Goal: Information Seeking & Learning: Learn about a topic

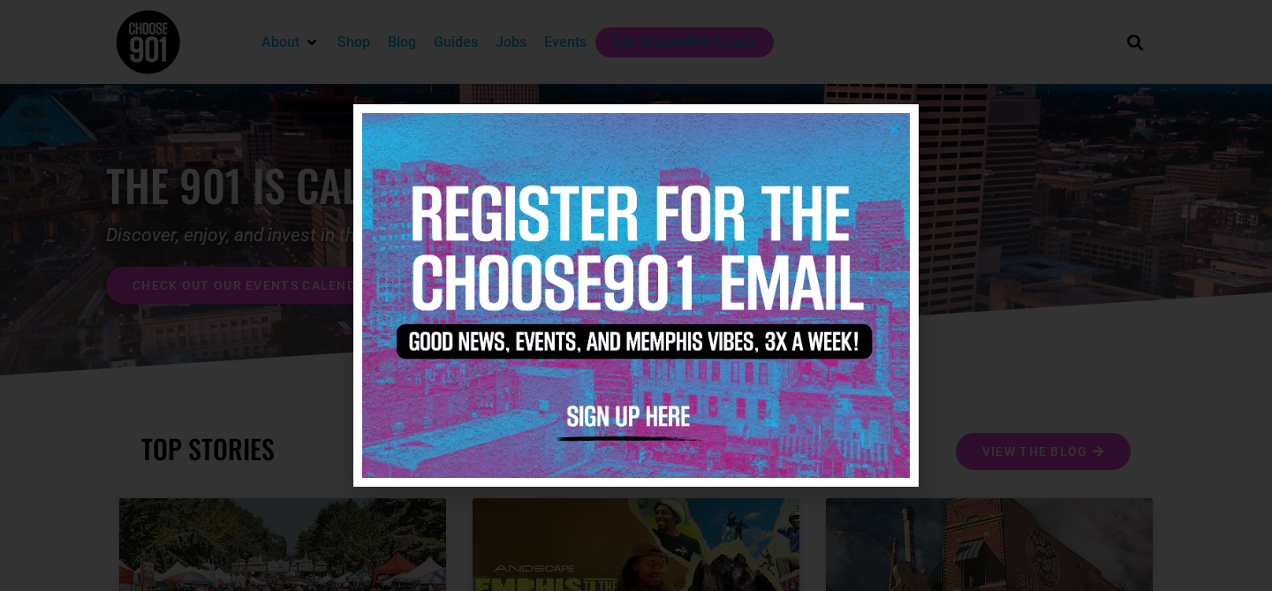
click at [1007, 290] on div at bounding box center [636, 295] width 1272 height 591
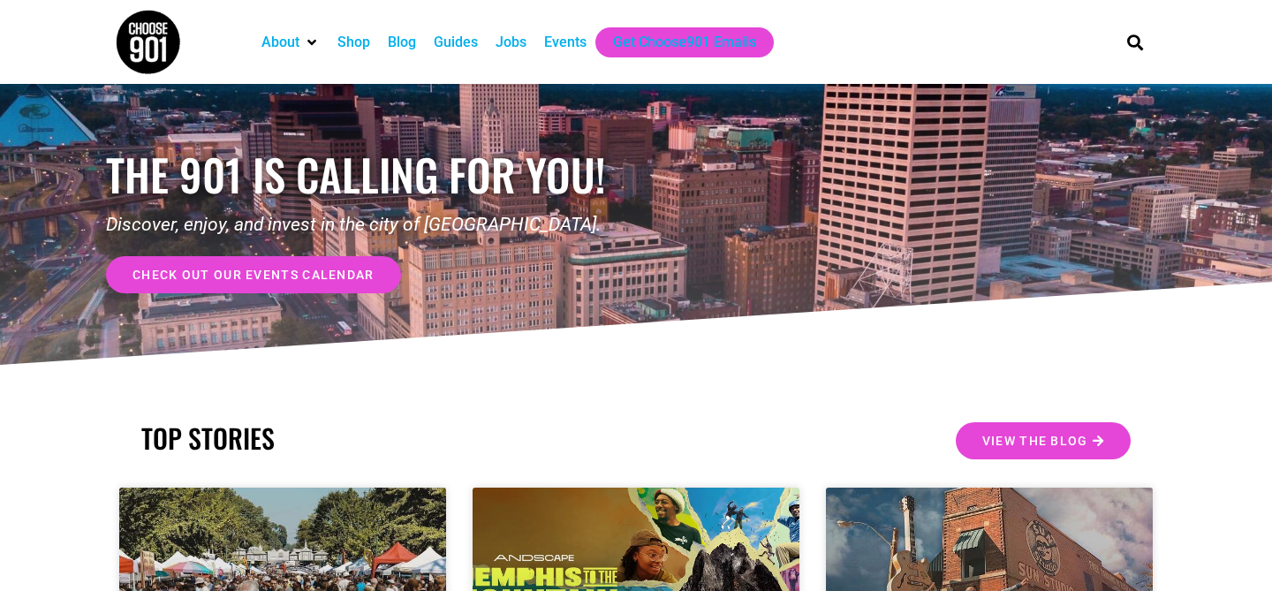
scroll to position [19, 0]
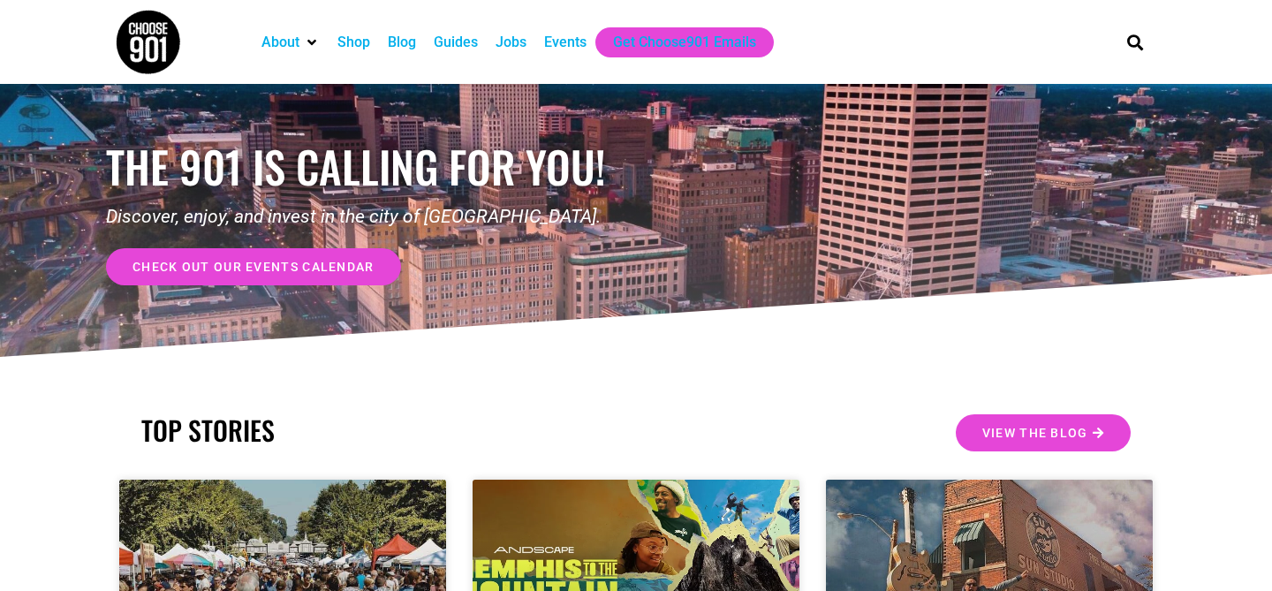
click at [516, 42] on div "Jobs" at bounding box center [511, 42] width 31 height 21
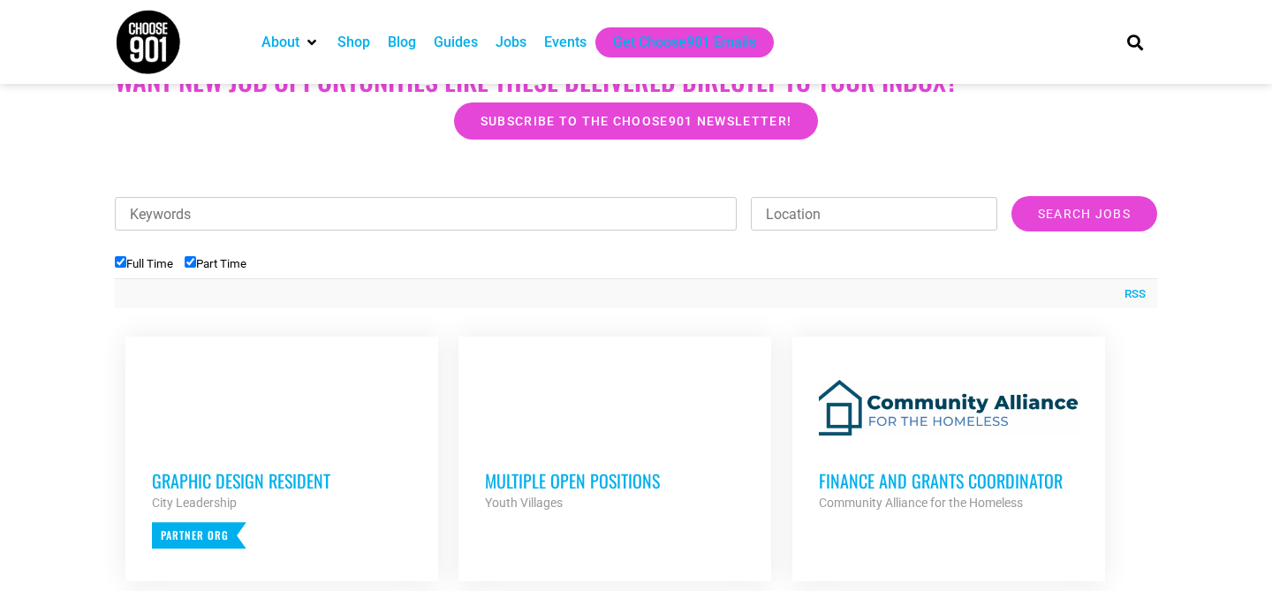
scroll to position [470, 0]
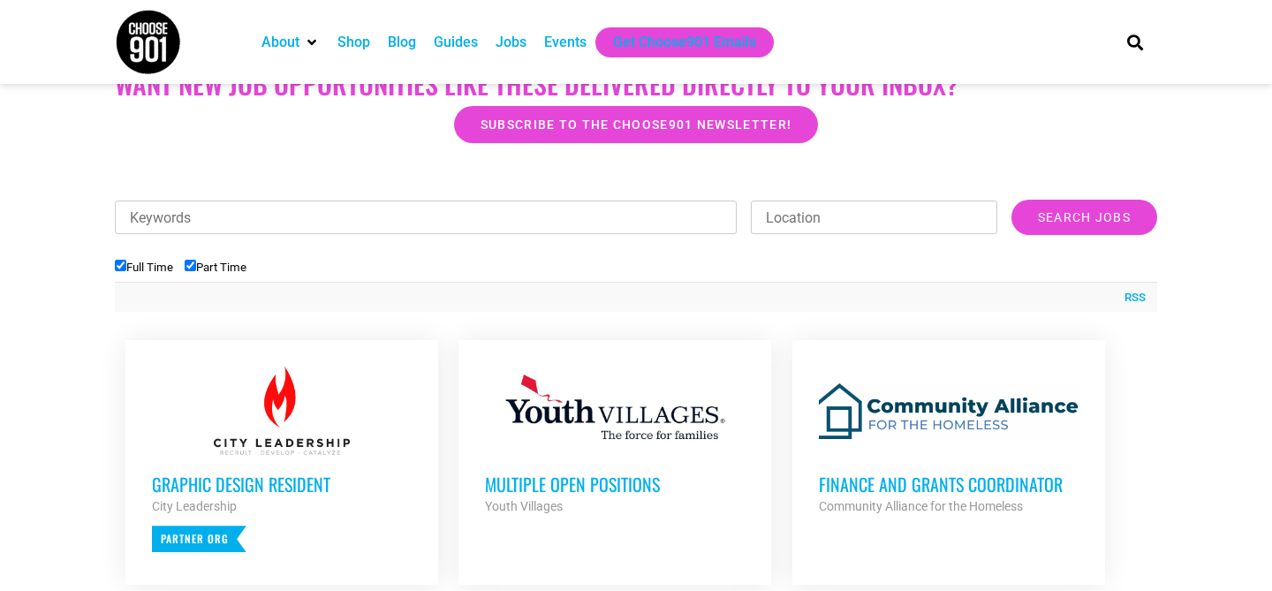
click at [899, 211] on input "Location" at bounding box center [874, 218] width 247 height 34
type input "Midtown"
click at [1012, 200] on input "Search Jobs" at bounding box center [1085, 217] width 146 height 35
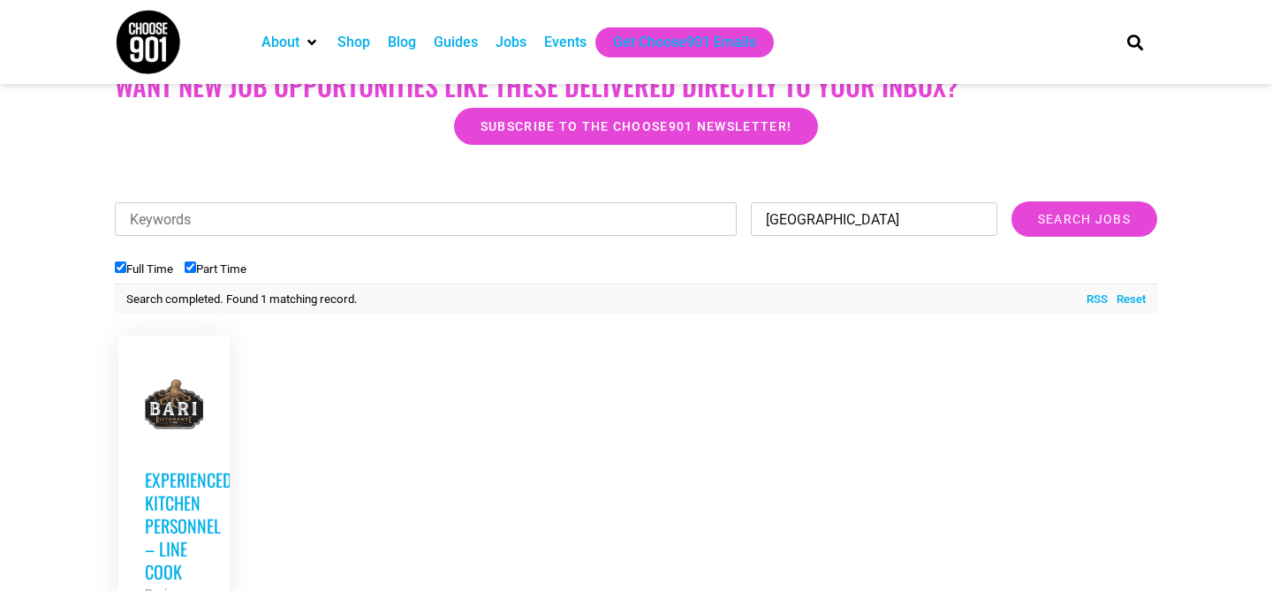
scroll to position [345, 0]
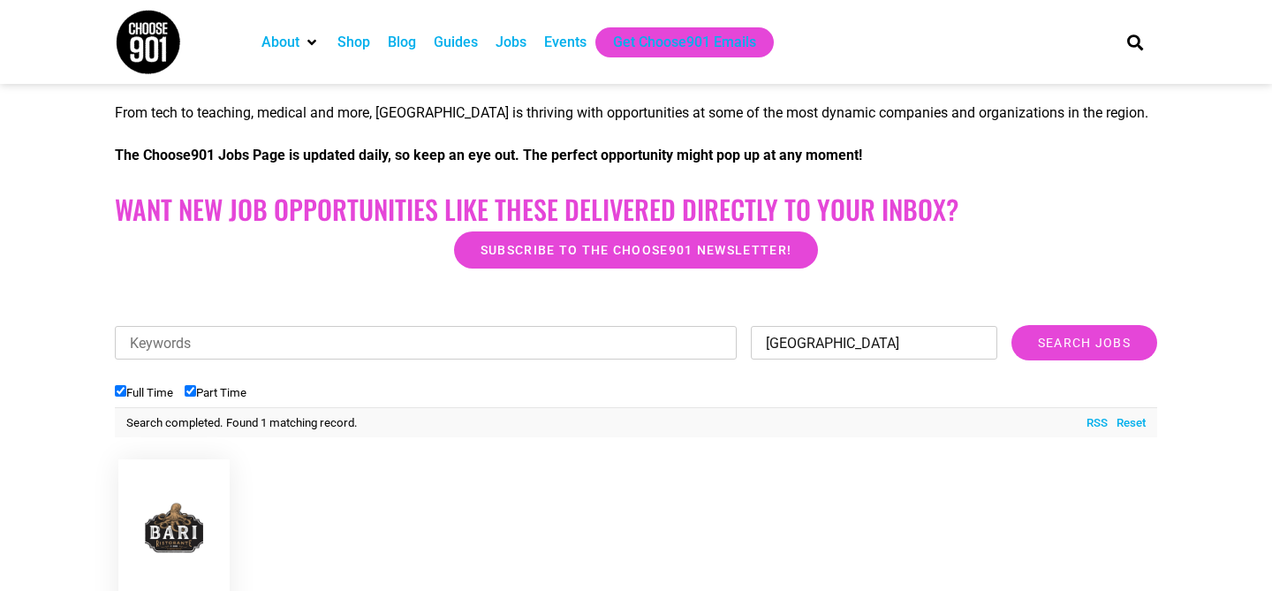
drag, startPoint x: 849, startPoint y: 347, endPoint x: 744, endPoint y: 343, distance: 105.2
click at [744, 343] on div "Location Midtown" at bounding box center [871, 343] width 254 height 34
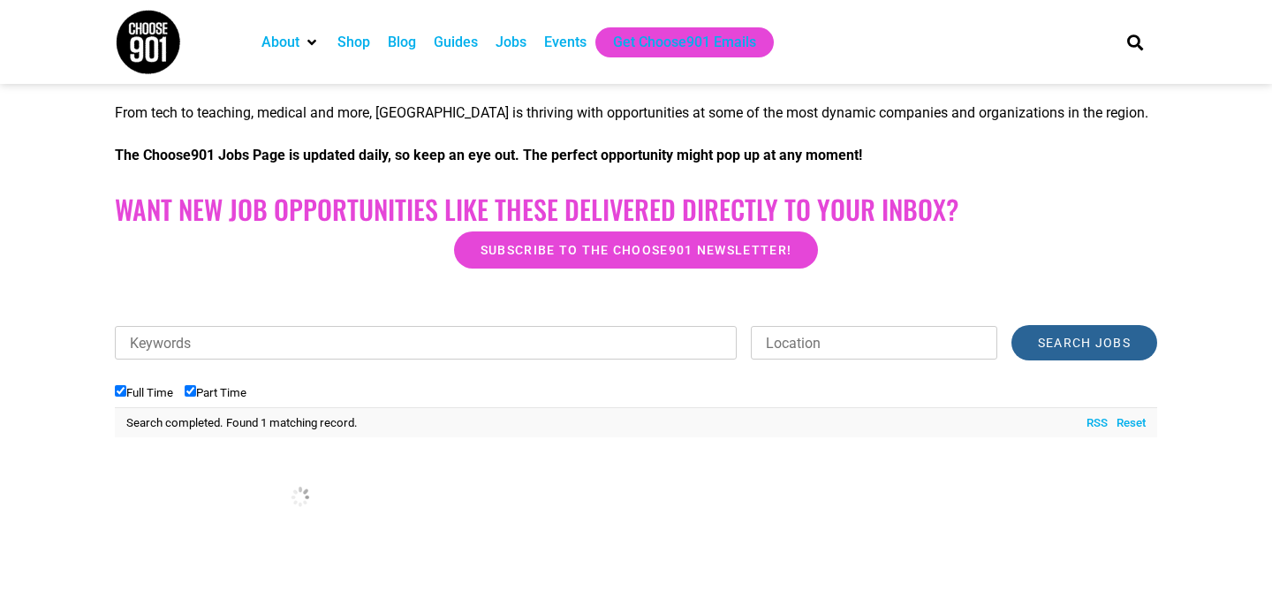
click at [1096, 350] on input "Search Jobs" at bounding box center [1085, 342] width 146 height 35
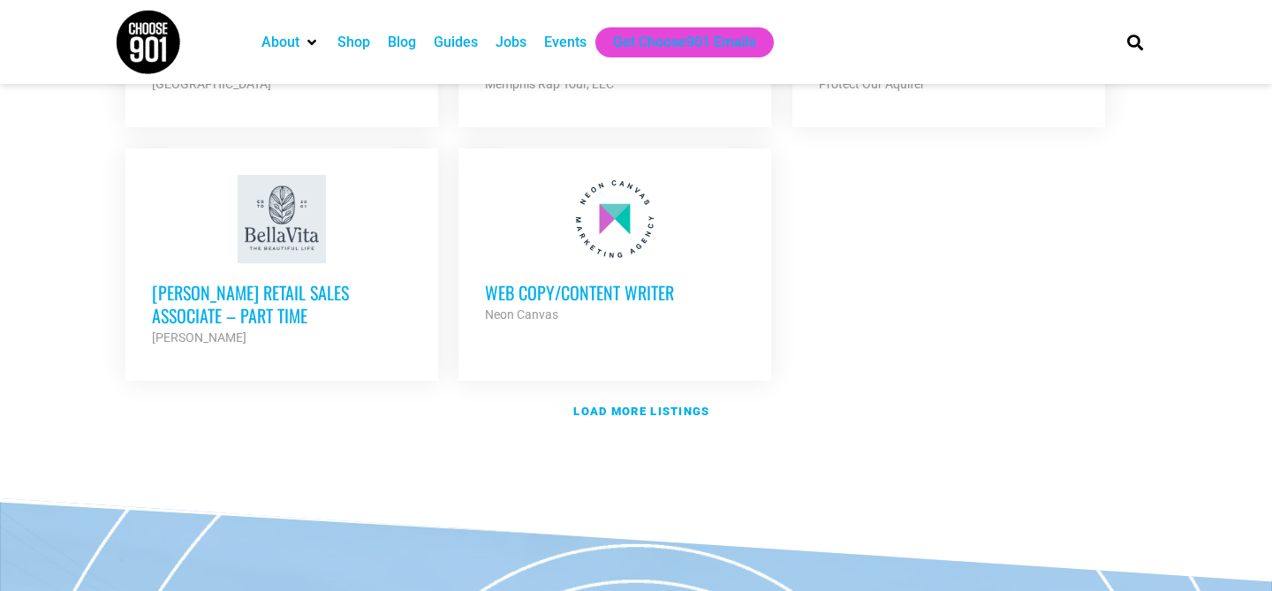
scroll to position [2170, 0]
click at [657, 404] on strong "Load more listings" at bounding box center [641, 410] width 136 height 13
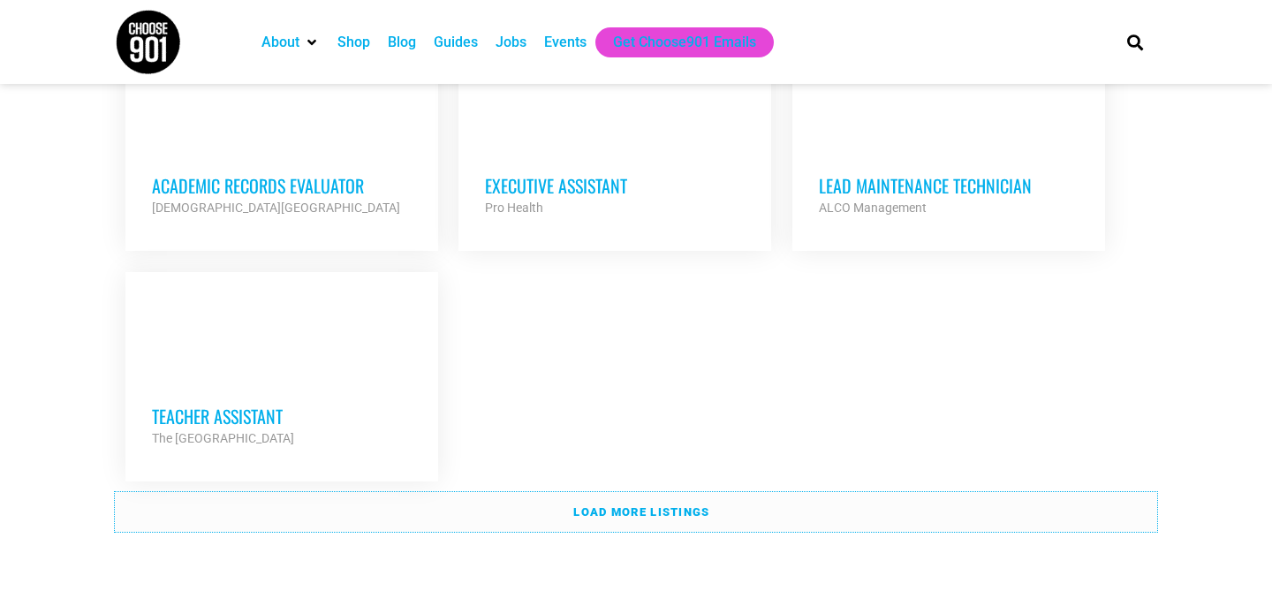
scroll to position [3852, 0]
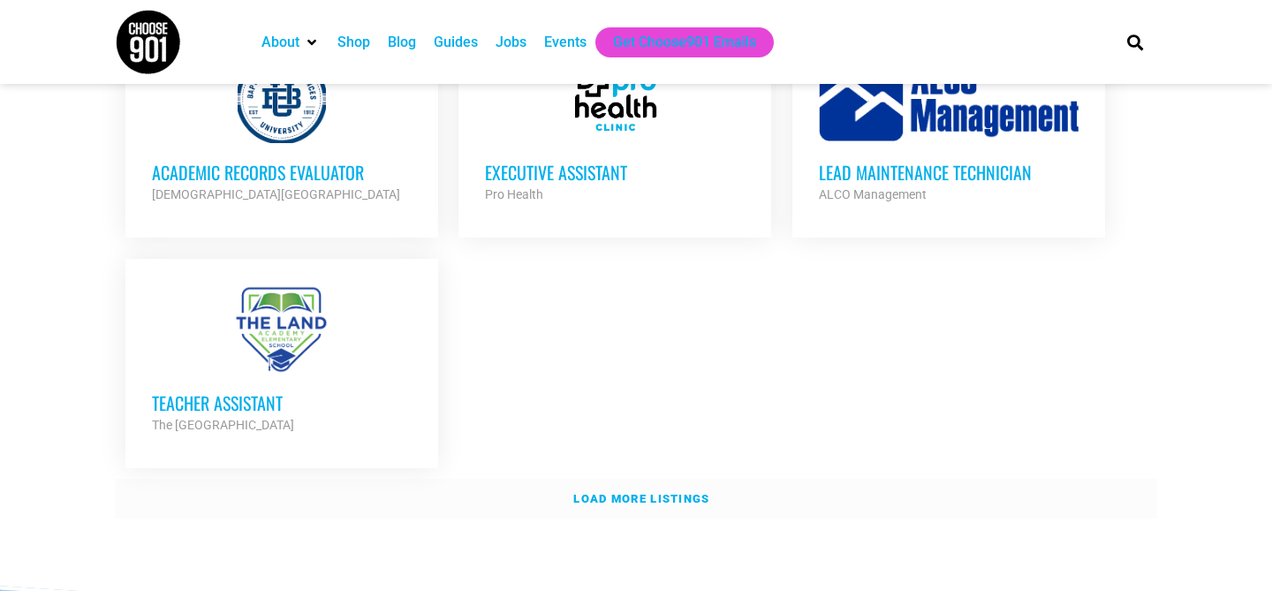
click at [653, 479] on link "Load more listings" at bounding box center [636, 499] width 1043 height 41
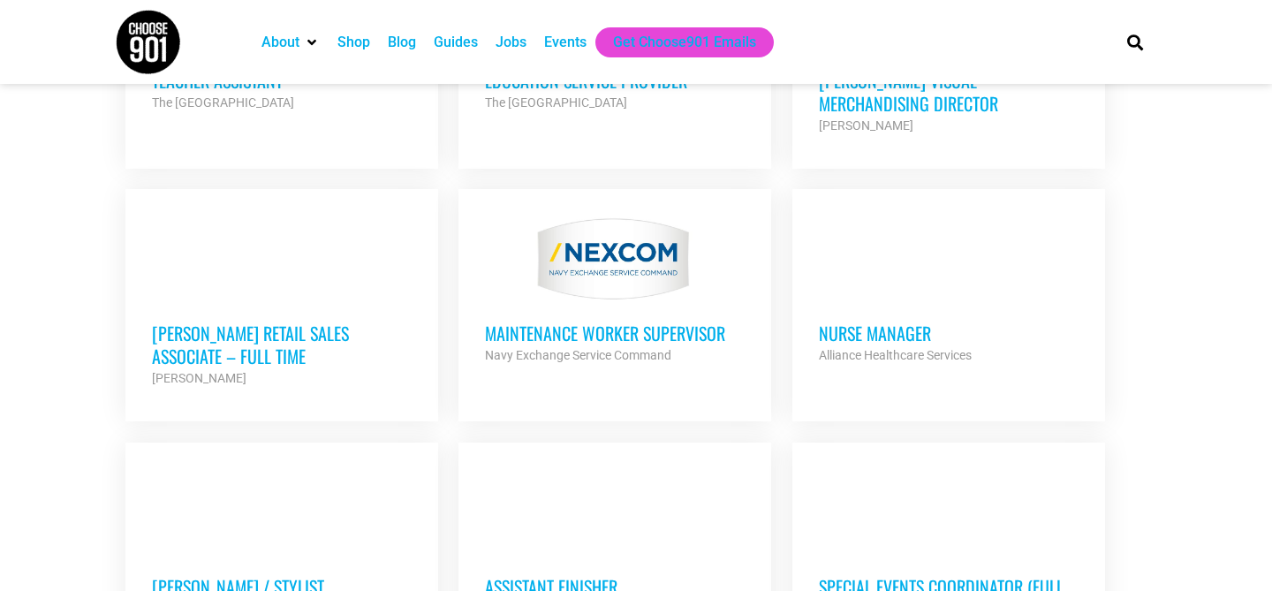
scroll to position [4170, 0]
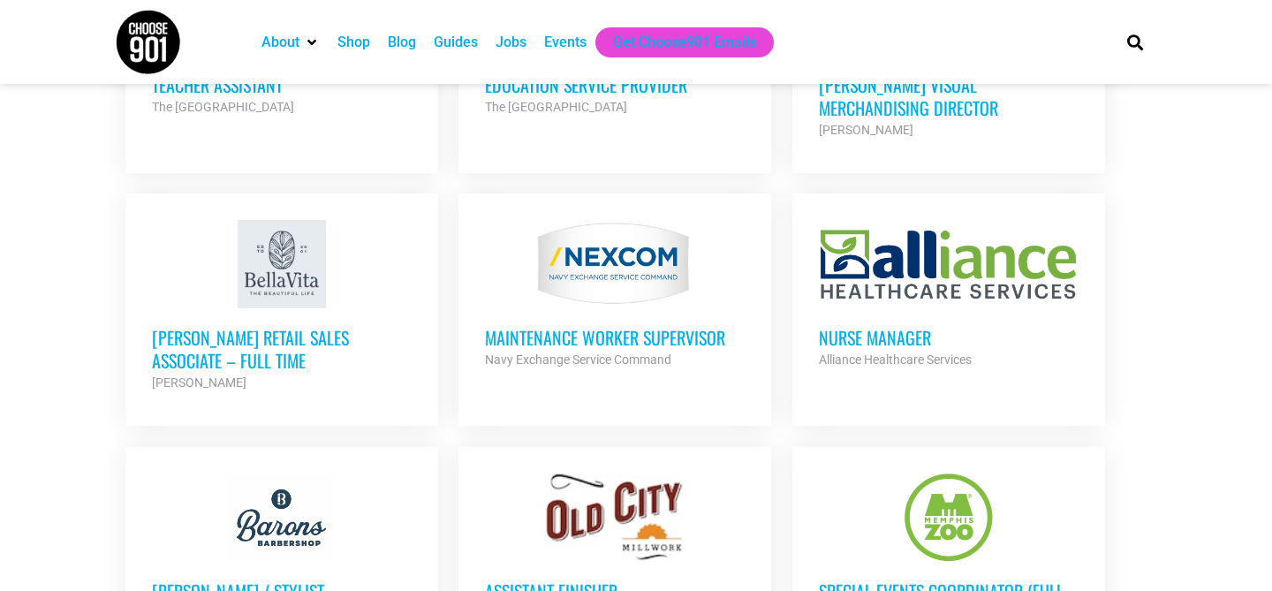
click at [325, 326] on h3 "[PERSON_NAME] Retail Sales Associate – Full Time" at bounding box center [282, 349] width 260 height 46
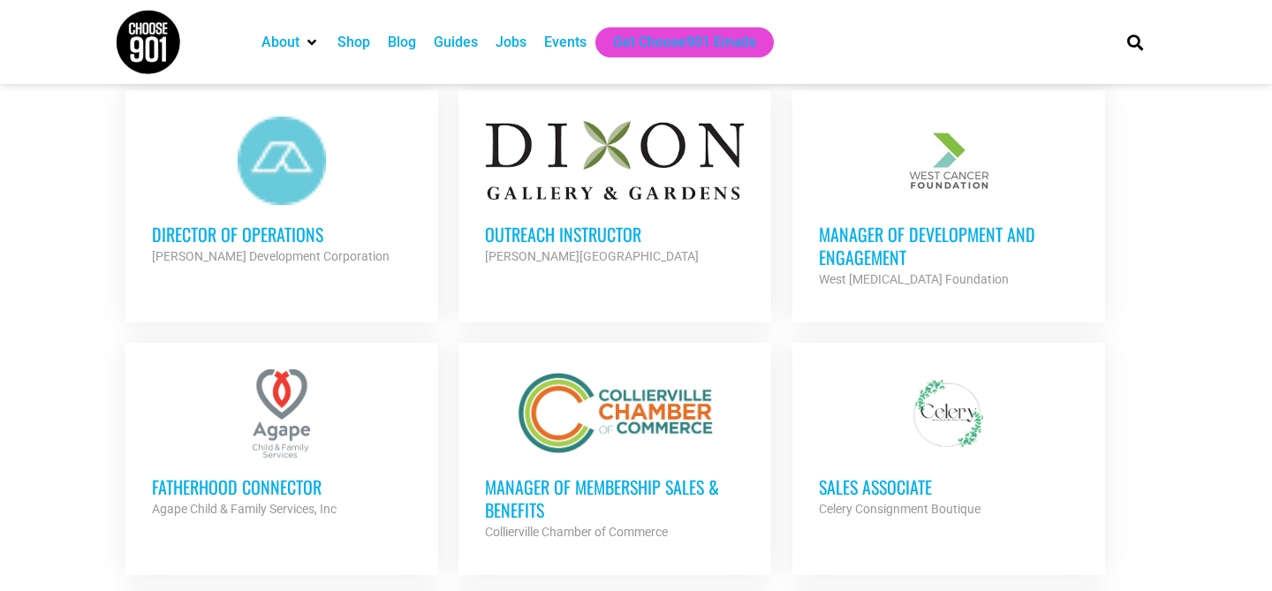
scroll to position [2733, 0]
click at [859, 476] on h3 "Sales Associate" at bounding box center [949, 487] width 260 height 23
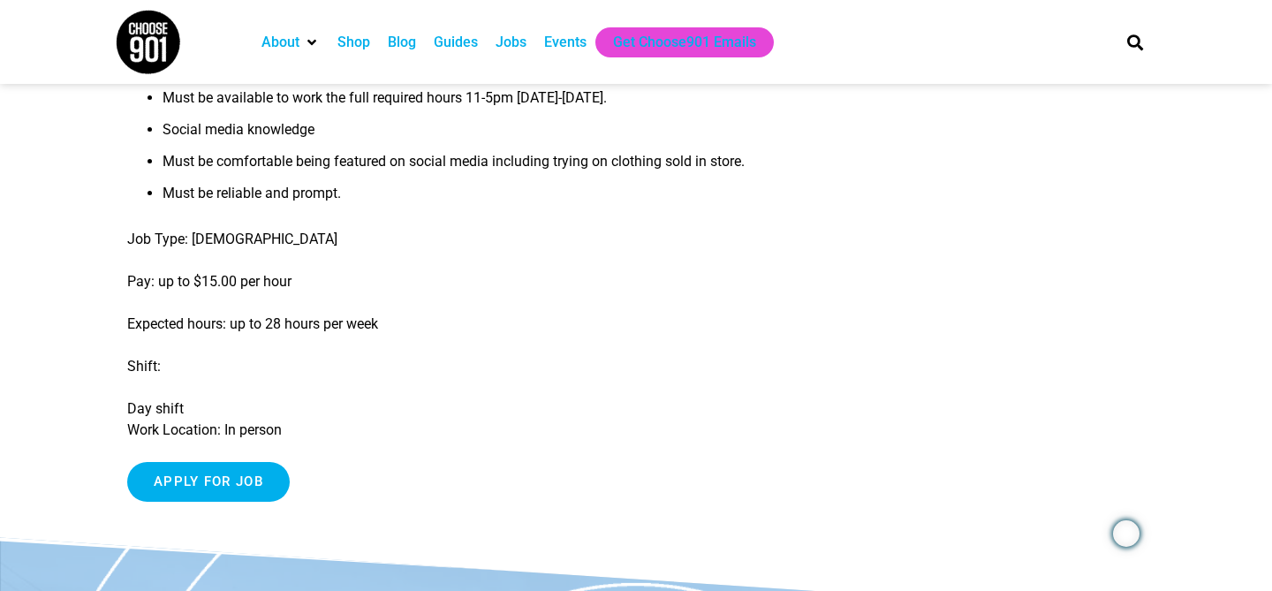
scroll to position [846, 0]
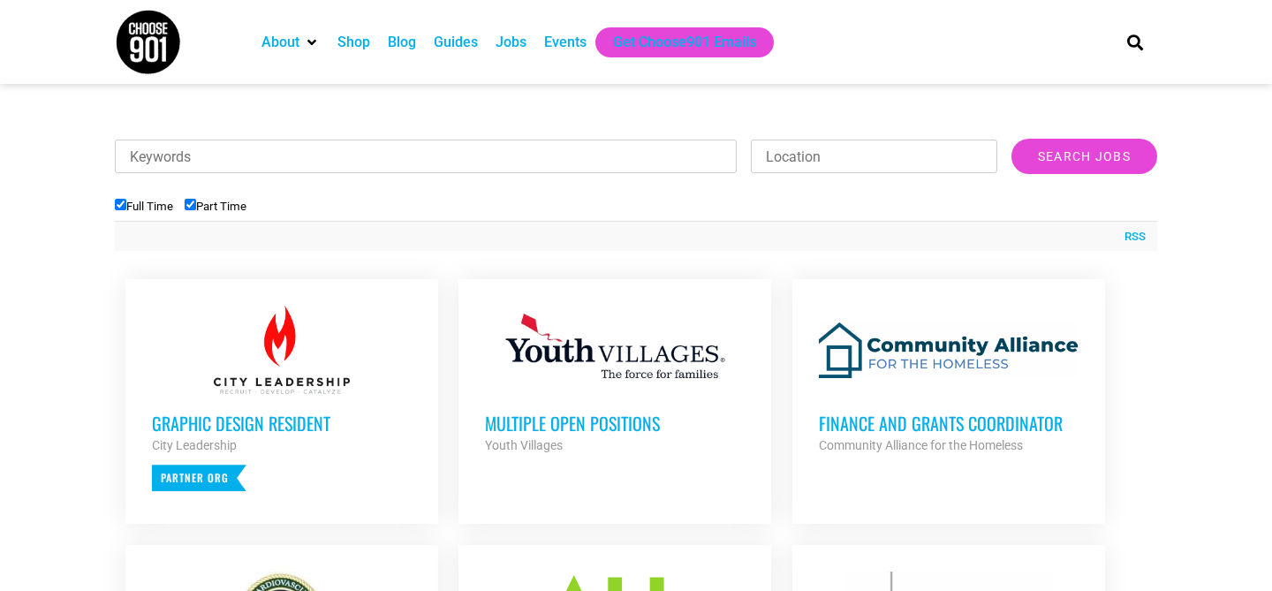
scroll to position [527, 0]
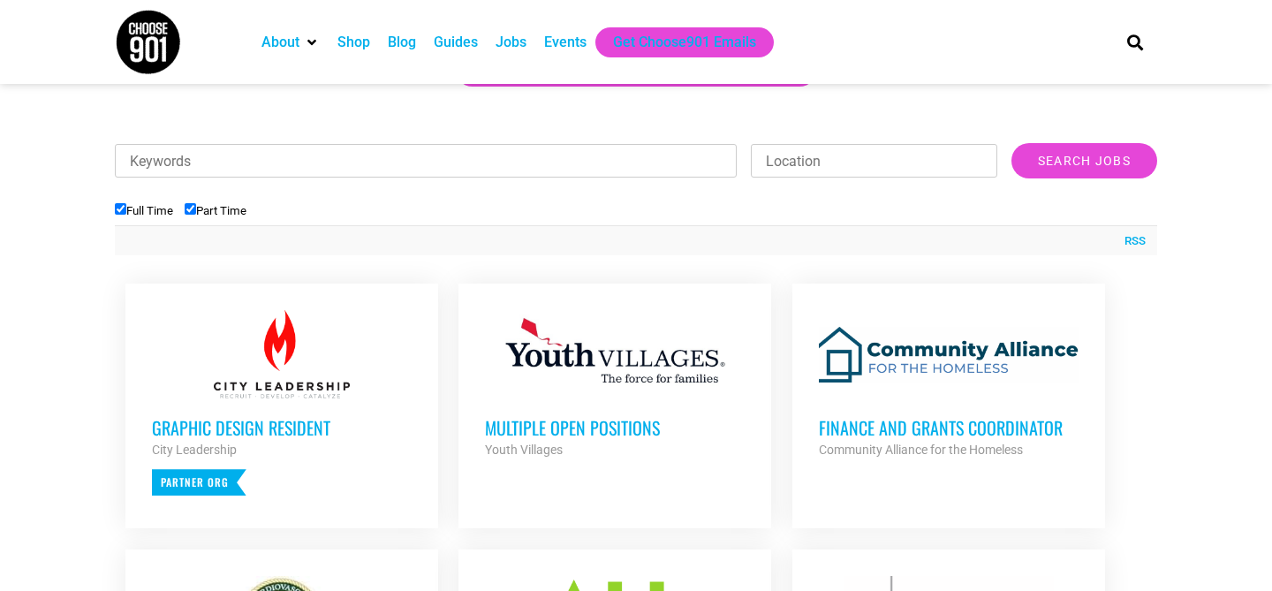
click at [306, 423] on h3 "Graphic Design Resident" at bounding box center [282, 427] width 260 height 23
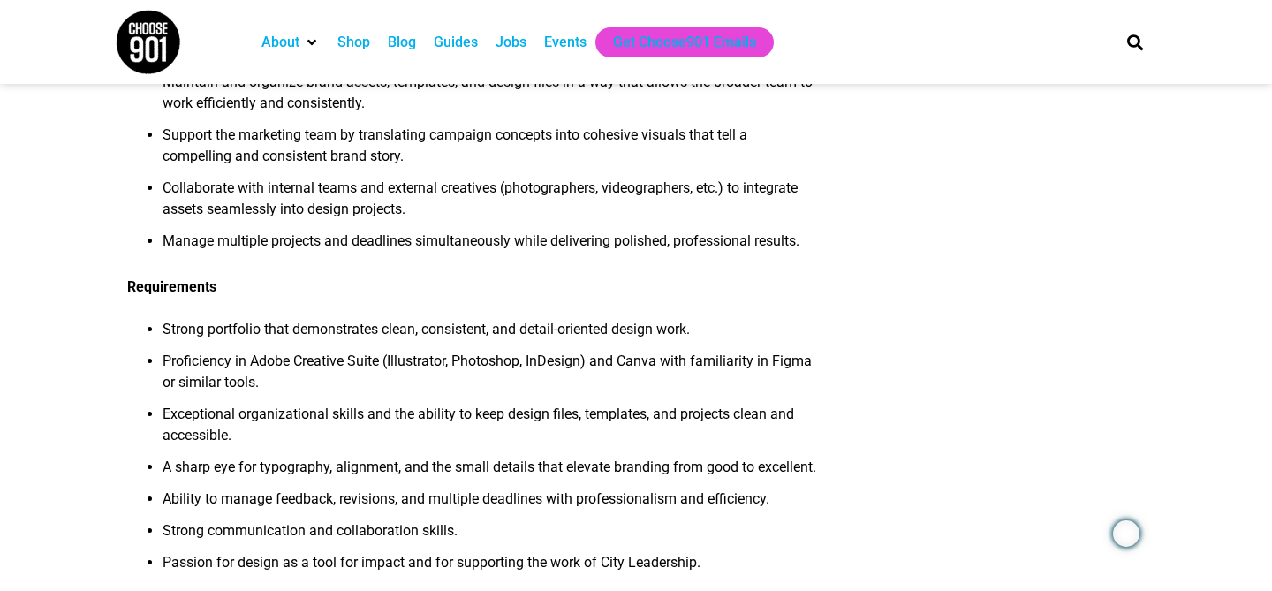
scroll to position [315, 0]
